Goal: Information Seeking & Learning: Find specific fact

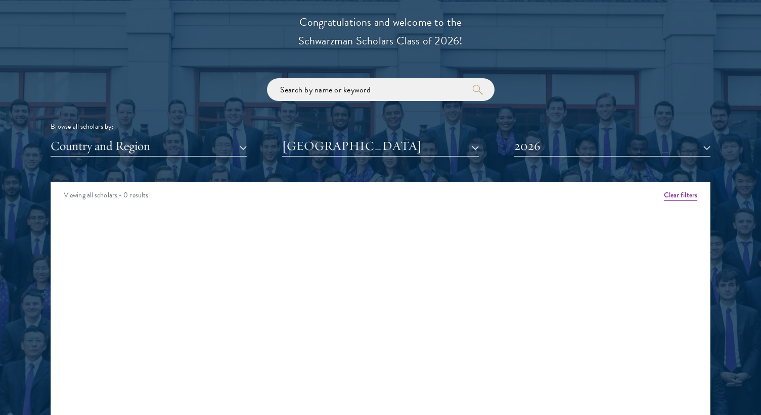
scroll to position [1162, 0]
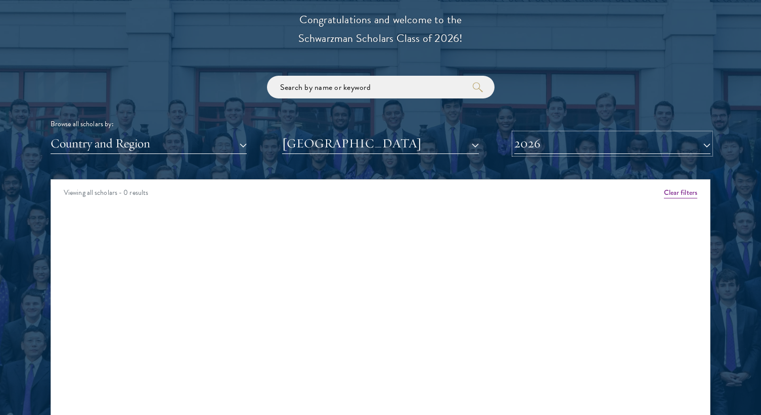
click at [527, 151] on button "2026" at bounding box center [612, 143] width 196 height 21
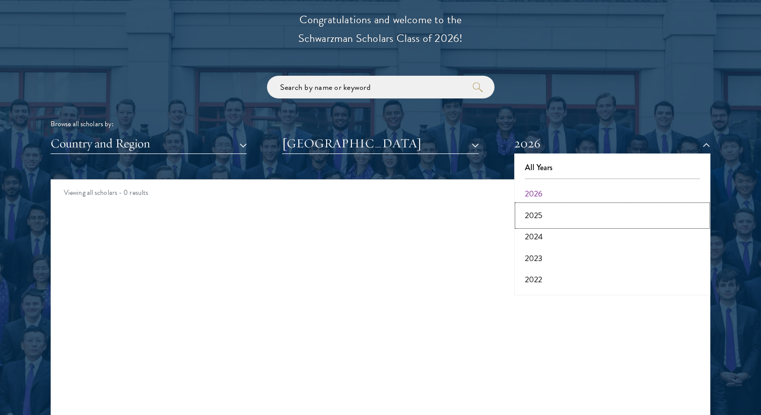
click at [544, 210] on button "2025" at bounding box center [612, 215] width 190 height 21
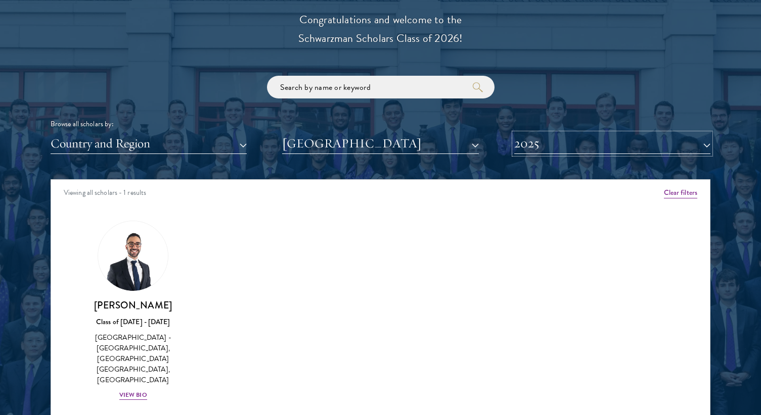
click at [539, 148] on button "2025" at bounding box center [612, 143] width 196 height 21
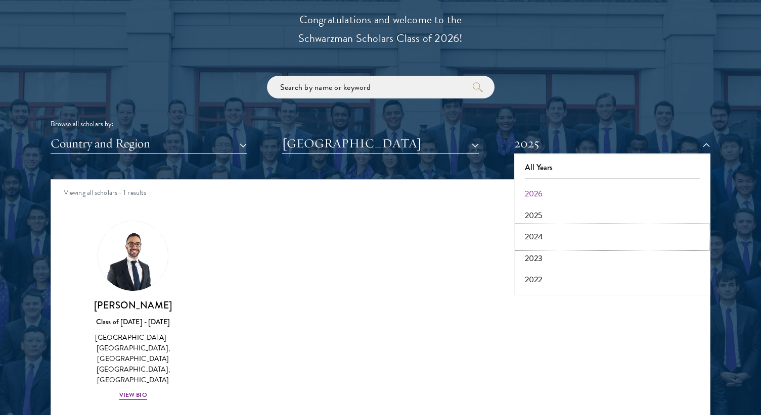
click at [537, 235] on button "2024" at bounding box center [612, 236] width 190 height 21
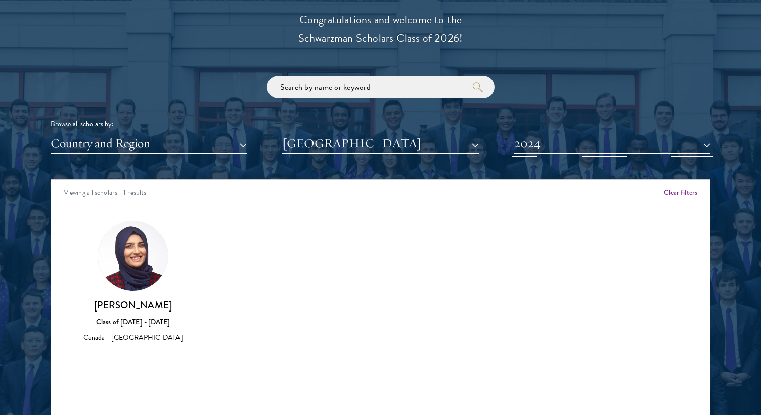
click at [561, 144] on button "2024" at bounding box center [612, 143] width 196 height 21
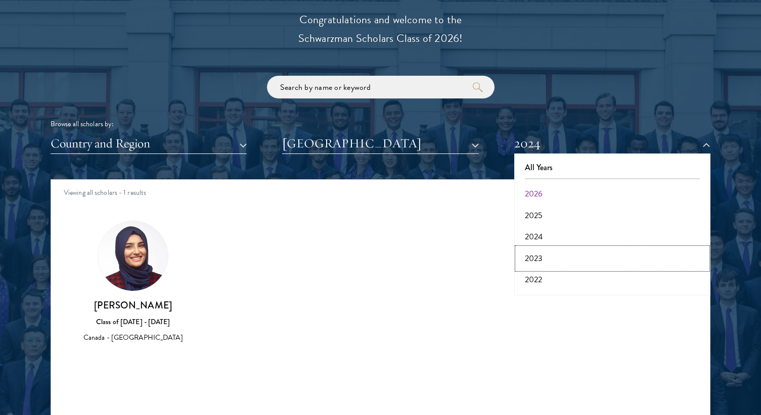
click at [545, 255] on button "2023" at bounding box center [612, 258] width 190 height 21
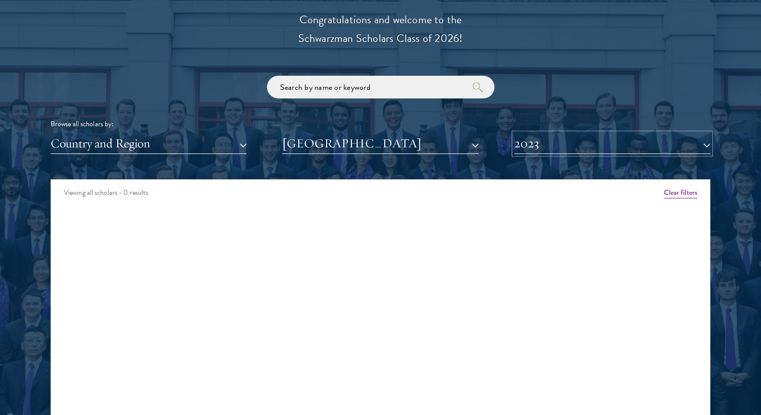
click at [558, 145] on button "2023" at bounding box center [612, 143] width 196 height 21
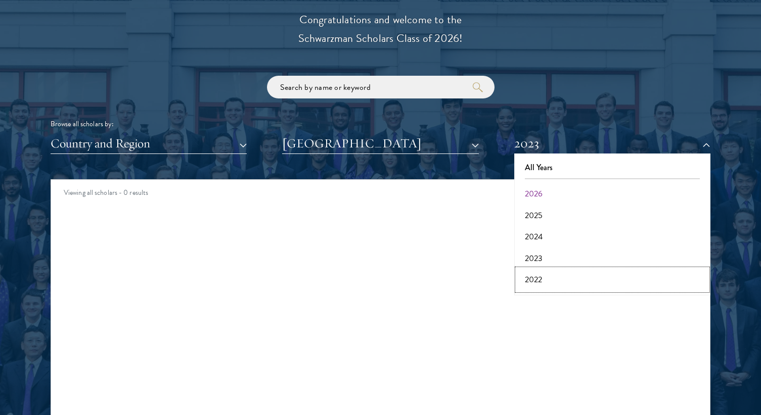
click at [541, 279] on button "2022" at bounding box center [612, 279] width 190 height 21
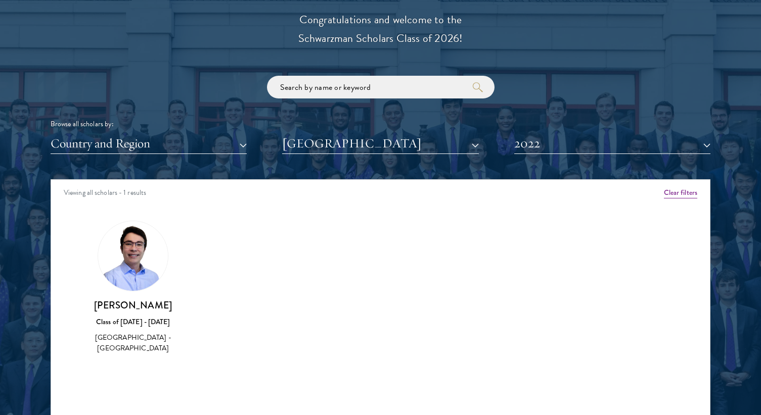
click at [546, 161] on div "Scholar Directory Congratulations and welcome to the Schwarzman Scholars Class …" at bounding box center [381, 226] width 660 height 514
click at [533, 154] on button "2022" at bounding box center [612, 143] width 196 height 21
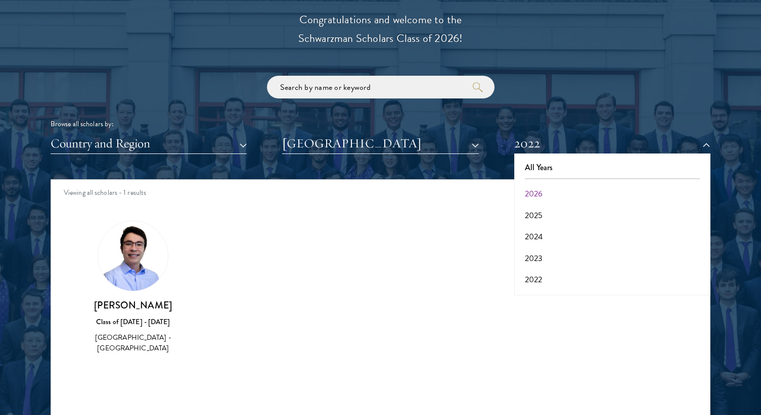
click at [241, 280] on div "Amber Class of [DATE] - [DATE] [GEOGRAPHIC_DATA] - [GEOGRAPHIC_DATA] View Bio C…" at bounding box center [380, 296] width 658 height 177
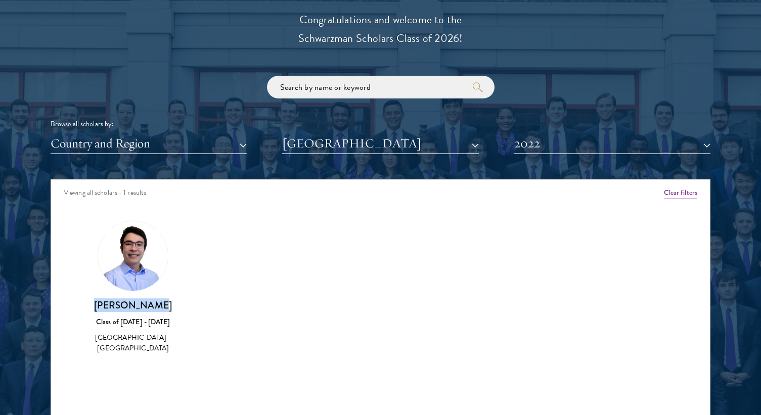
drag, startPoint x: 167, startPoint y: 303, endPoint x: 92, endPoint y: 304, distance: 74.8
click at [92, 304] on h3 "[PERSON_NAME]" at bounding box center [133, 305] width 104 height 13
copy h3 "[PERSON_NAME]"
click at [319, 142] on button "[GEOGRAPHIC_DATA]" at bounding box center [380, 143] width 196 height 21
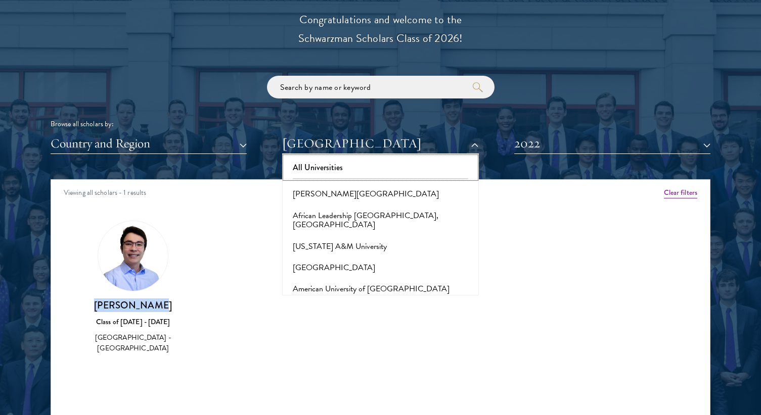
click at [324, 164] on button "All Universities" at bounding box center [380, 167] width 190 height 21
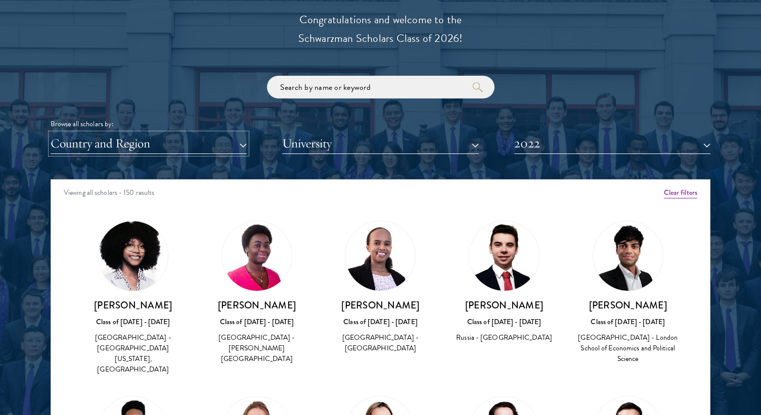
click at [209, 152] on button "Country and Region" at bounding box center [149, 143] width 196 height 21
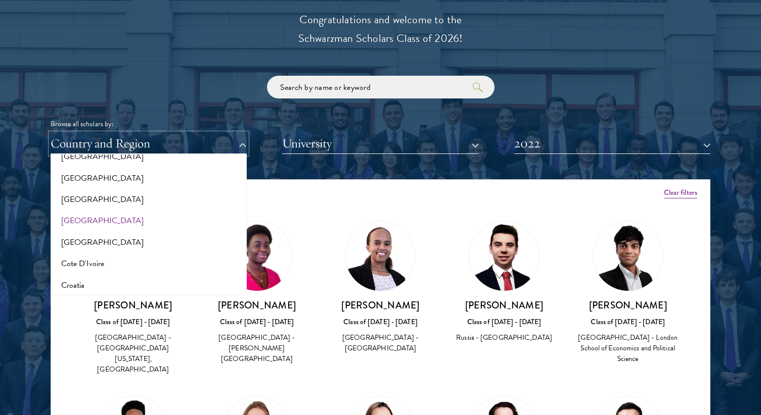
scroll to position [358, 0]
click at [83, 184] on button "[GEOGRAPHIC_DATA]" at bounding box center [149, 179] width 190 height 21
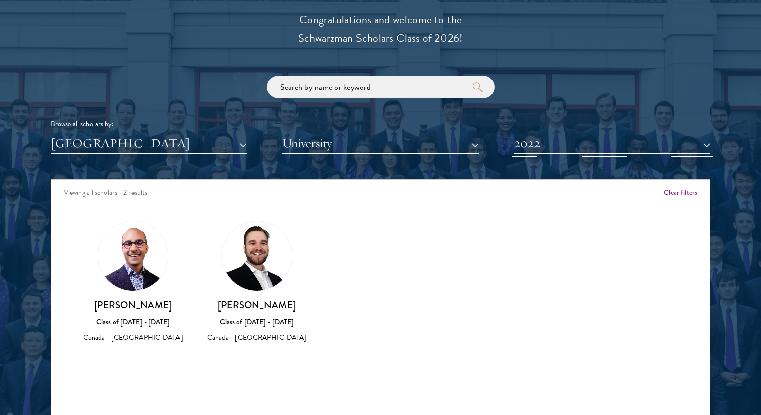
click at [564, 143] on button "2022" at bounding box center [612, 143] width 196 height 21
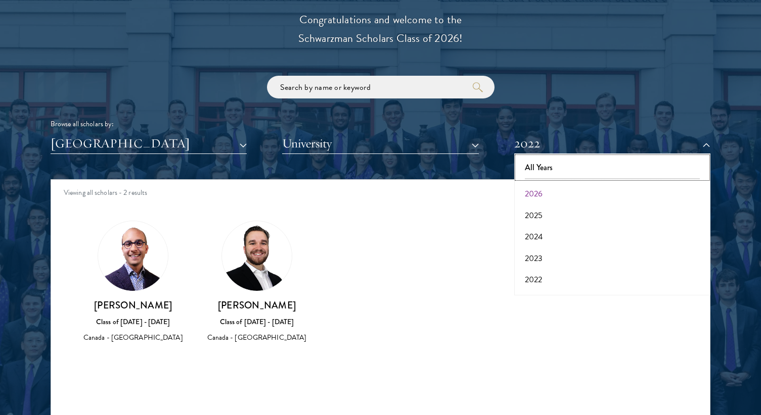
click at [540, 160] on button "All Years" at bounding box center [612, 167] width 190 height 21
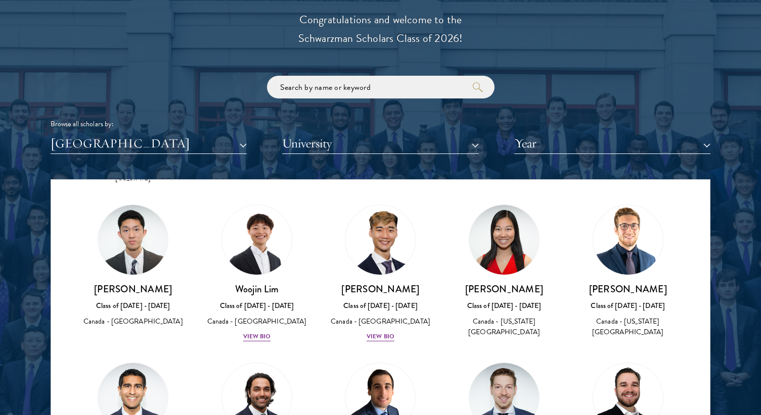
scroll to position [493, 0]
click at [131, 270] on div "[PERSON_NAME] Class of [DATE] - [DATE] [GEOGRAPHIC_DATA] - [GEOGRAPHIC_DATA]" at bounding box center [133, 266] width 104 height 123
click at [145, 240] on img at bounding box center [133, 241] width 70 height 70
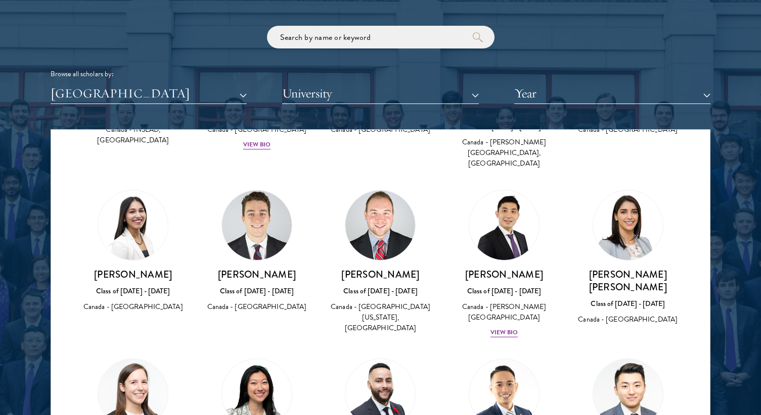
scroll to position [787, 0]
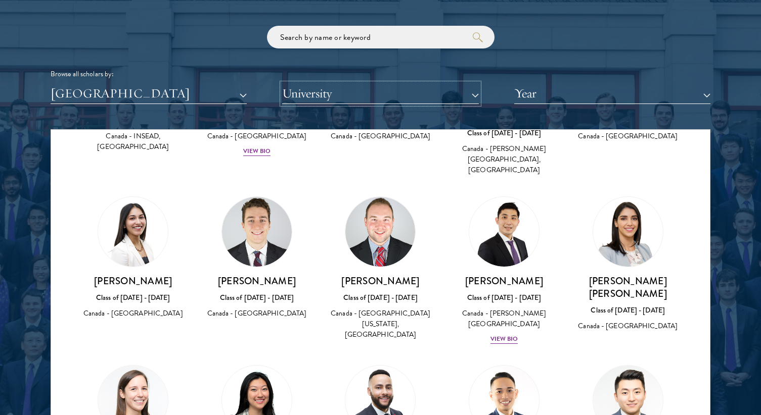
click at [334, 88] on button "University" at bounding box center [380, 93] width 196 height 21
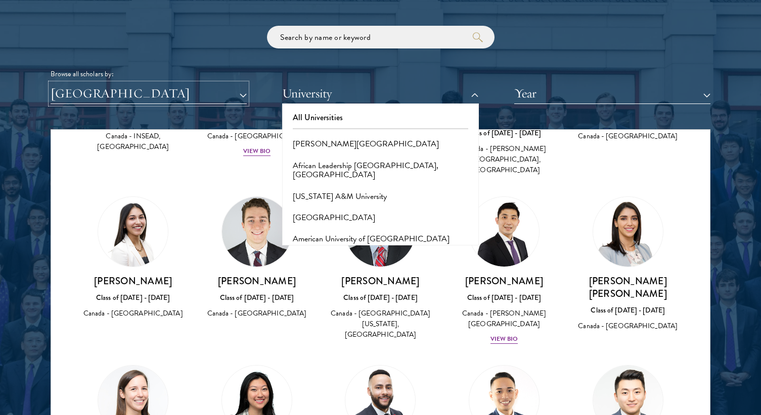
click at [232, 88] on button "[GEOGRAPHIC_DATA]" at bounding box center [149, 93] width 196 height 21
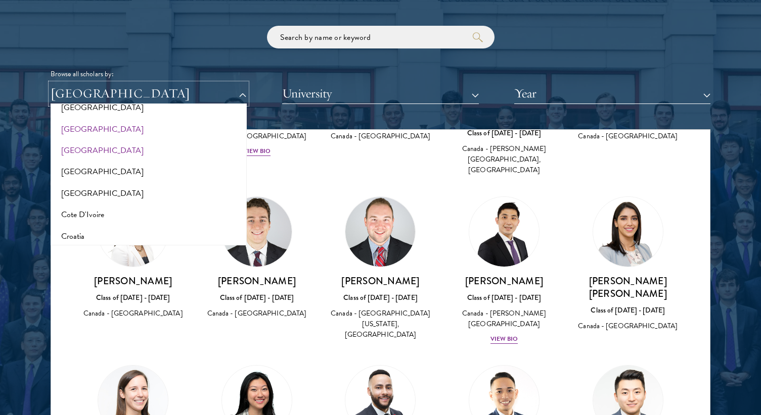
scroll to position [0, 0]
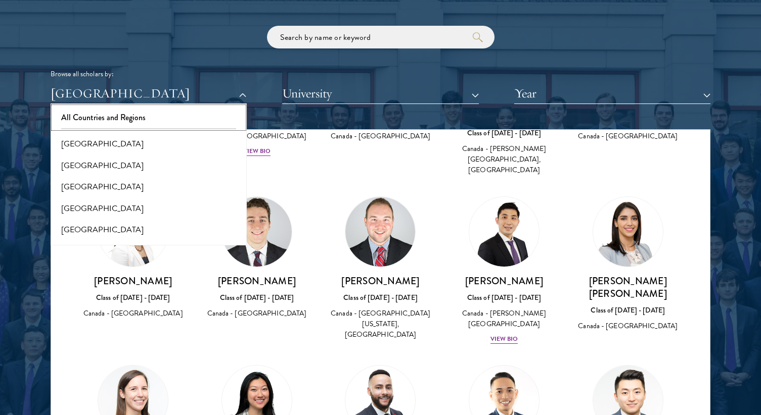
click at [120, 116] on button "All Countries and Regions" at bounding box center [149, 117] width 190 height 21
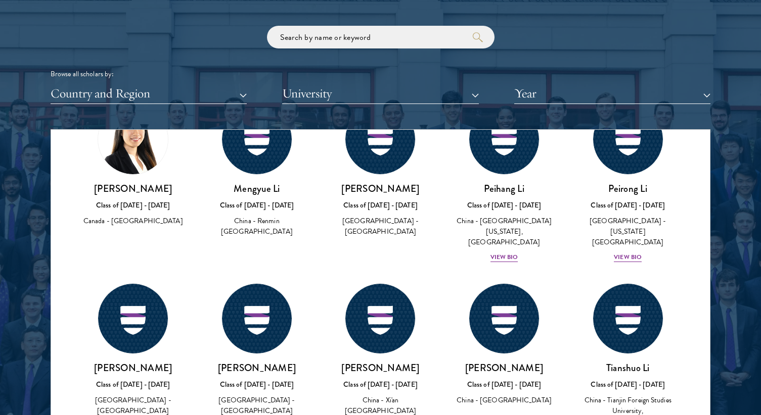
scroll to position [23008, 0]
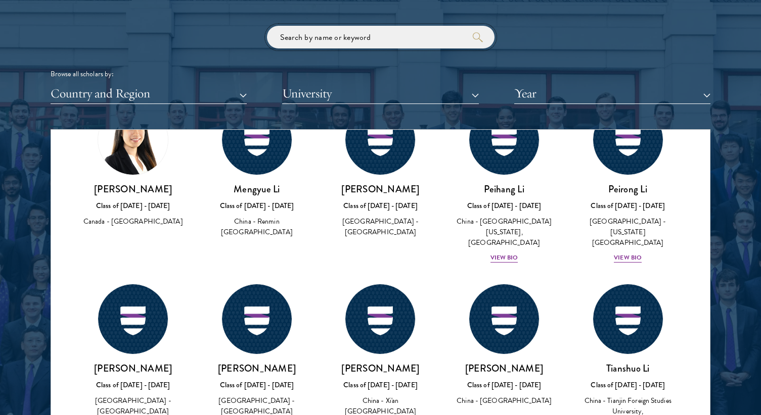
click at [340, 42] on input "search" at bounding box center [380, 37] width 227 height 23
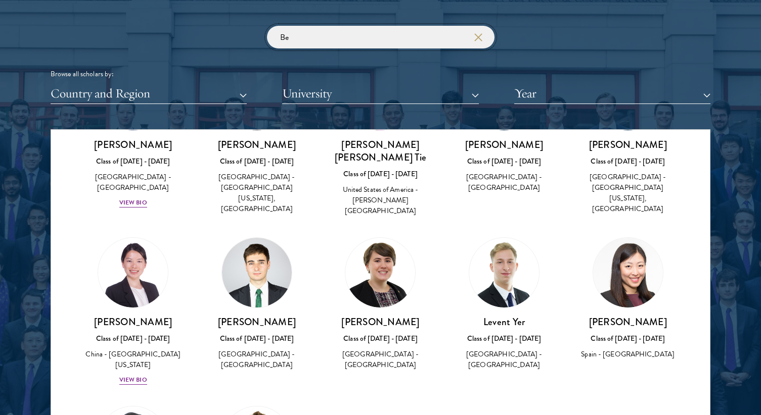
type input "B"
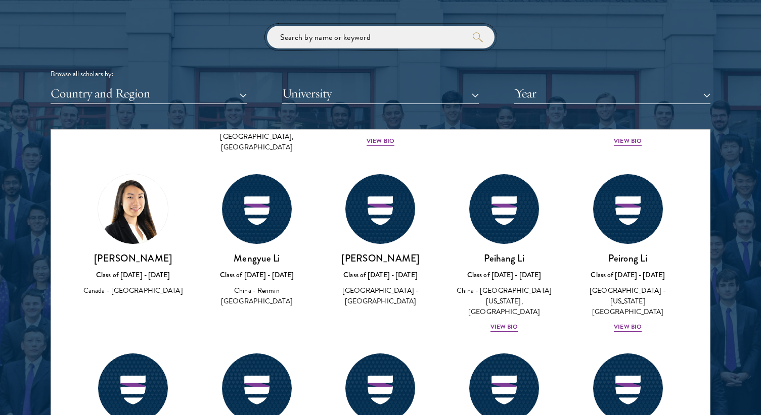
scroll to position [23008, 0]
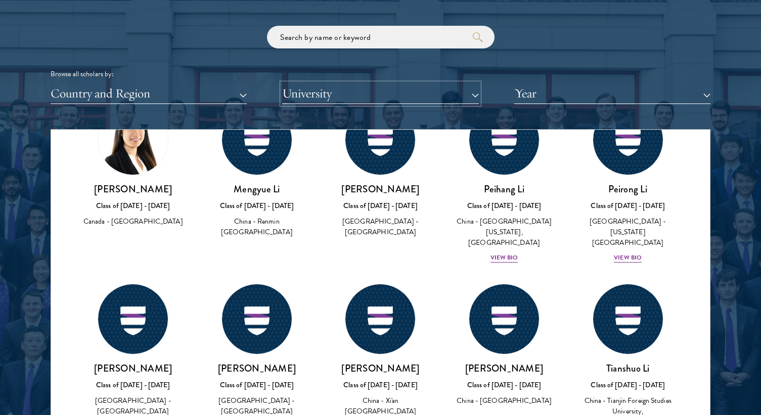
click at [339, 86] on button "University" at bounding box center [380, 93] width 196 height 21
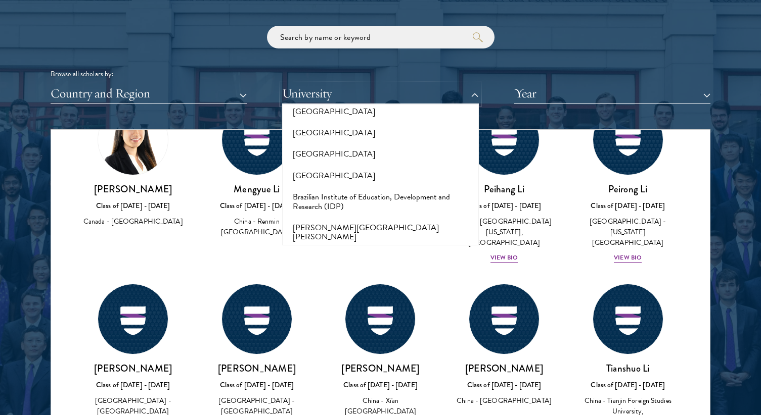
scroll to position [840, 0]
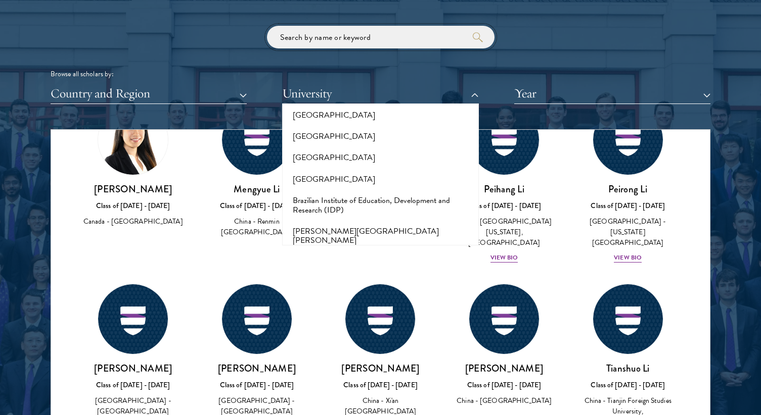
click at [337, 33] on input "search" at bounding box center [380, 37] width 227 height 23
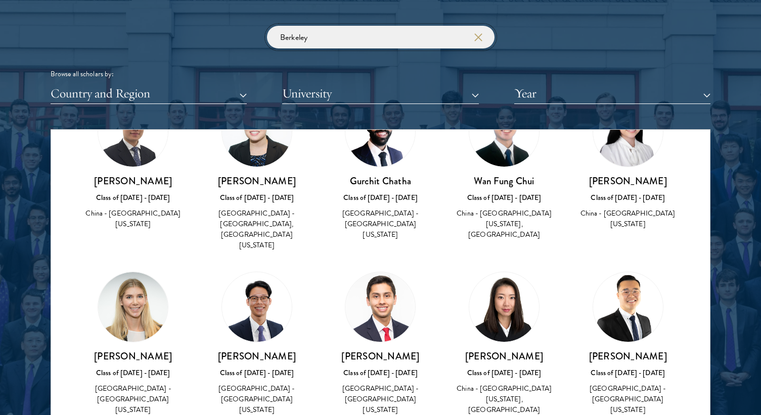
scroll to position [70, 0]
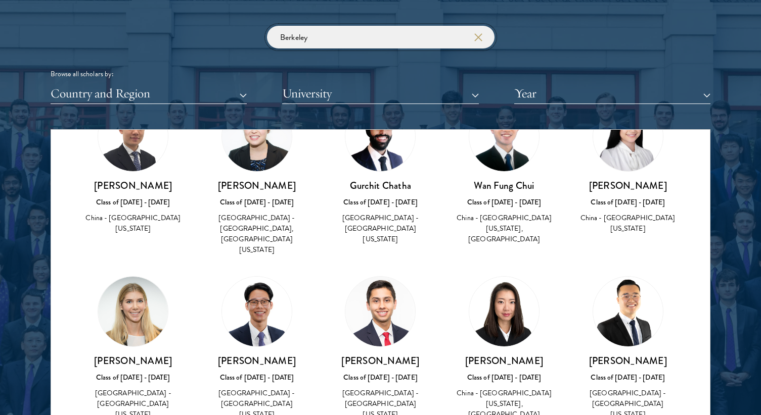
type input "Berkeley"
click at [272, 316] on img at bounding box center [256, 311] width 77 height 77
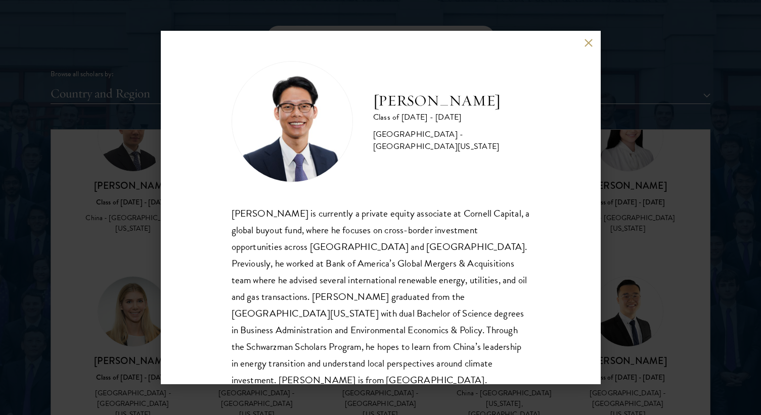
scroll to position [18, 0]
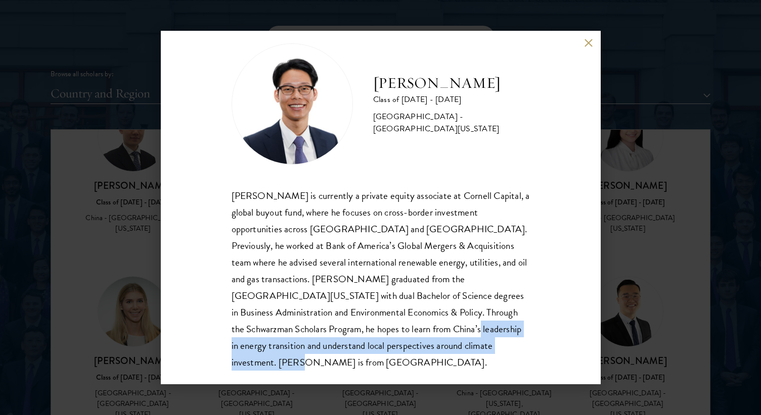
drag, startPoint x: 425, startPoint y: 344, endPoint x: 316, endPoint y: 327, distance: 109.9
click at [317, 333] on p "[PERSON_NAME] is currently a private equity associate at Cornell Capital, a glo…" at bounding box center [380, 279] width 298 height 184
click at [372, 336] on p "[PERSON_NAME] is currently a private equity associate at Cornell Capital, a glo…" at bounding box center [380, 279] width 298 height 184
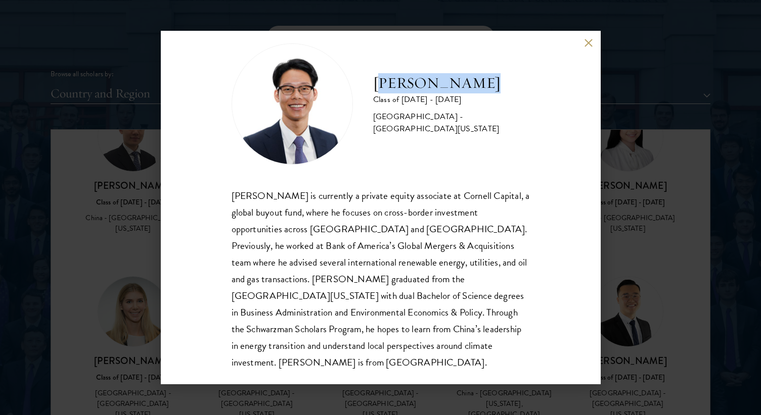
drag, startPoint x: 379, startPoint y: 93, endPoint x: 517, endPoint y: 93, distance: 138.5
click at [517, 93] on div "[PERSON_NAME] Class of [DATE] - [DATE] [GEOGRAPHIC_DATA] - [GEOGRAPHIC_DATA][US…" at bounding box center [380, 103] width 298 height 121
copy h2 "[PERSON_NAME]"
click at [588, 39] on button at bounding box center [588, 42] width 9 height 9
